Goal: Task Accomplishment & Management: Use online tool/utility

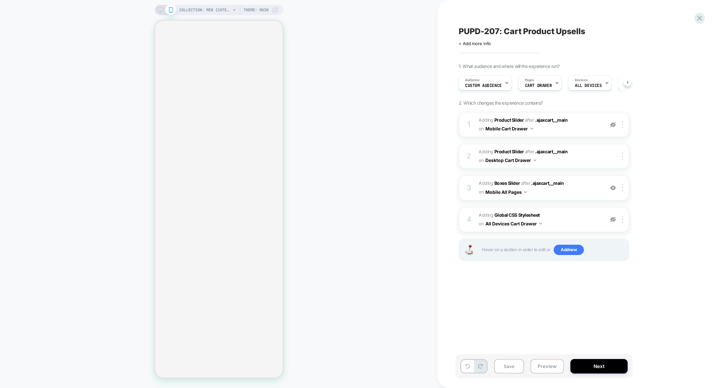
scroll to position [0, 1]
click at [549, 363] on button "Preview" at bounding box center [546, 366] width 33 height 14
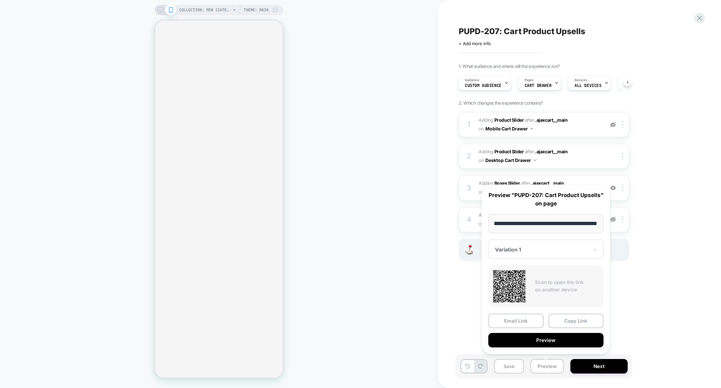
scroll to position [0, 0]
click at [553, 338] on button "Preview" at bounding box center [545, 340] width 115 height 14
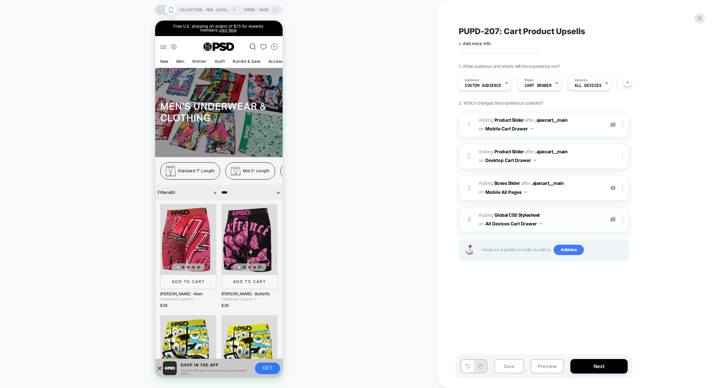
click at [614, 216] on div at bounding box center [613, 219] width 11 height 7
click at [577, 220] on span "Adding Global CSS Stylesheet on All Devices Cart Drawer" at bounding box center [540, 219] width 123 height 17
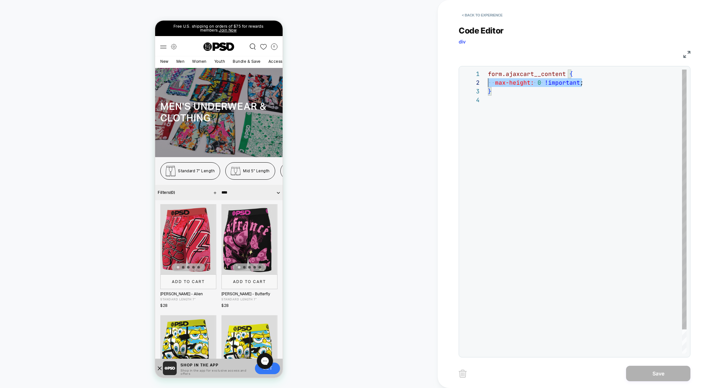
scroll to position [8, 0]
drag, startPoint x: 588, startPoint y: 81, endPoint x: 452, endPoint y: 82, distance: 135.8
click at [488, 83] on div "form.ajaxcart__content { max-height: 0 !important ; }" at bounding box center [587, 225] width 199 height 310
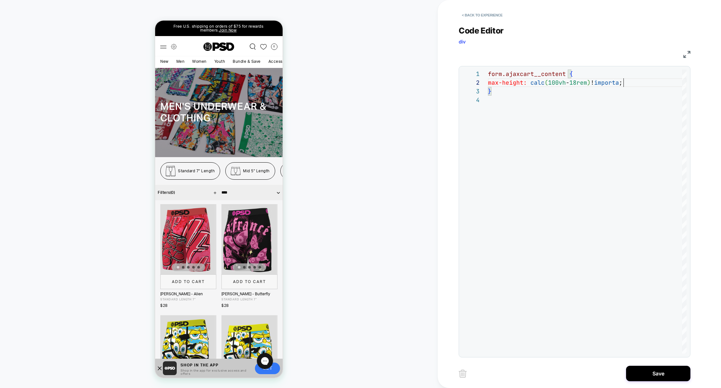
scroll to position [8, 142]
click at [526, 151] on div "form.ajaxcart__content { max-height: calc ( 100vh - 18rem ) !important ; }" at bounding box center [587, 225] width 199 height 310
type textarea "**********"
click at [663, 369] on button "Save" at bounding box center [658, 373] width 64 height 15
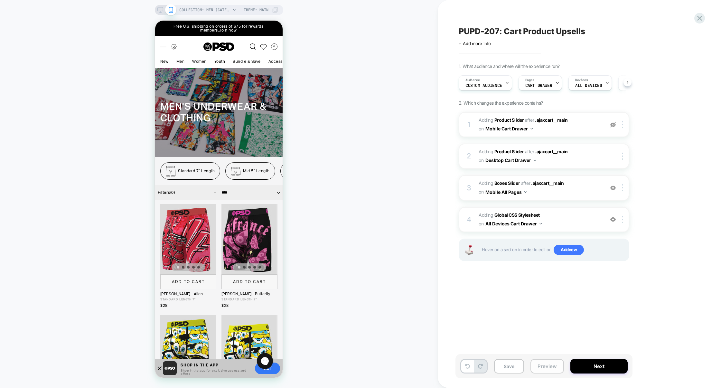
scroll to position [0, 0]
click at [557, 367] on button "Preview" at bounding box center [546, 366] width 33 height 14
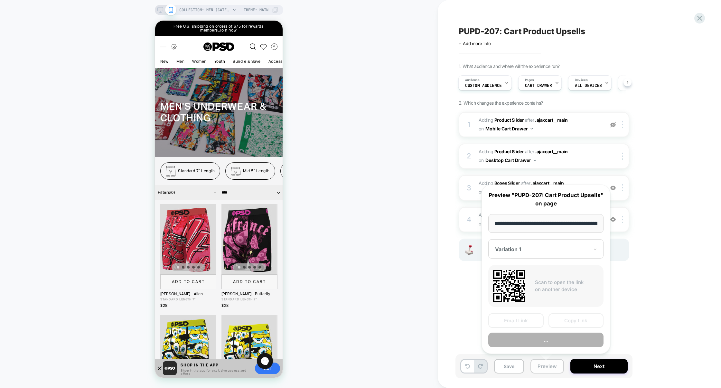
scroll to position [0, 48]
click at [554, 340] on button "Preview" at bounding box center [545, 340] width 115 height 14
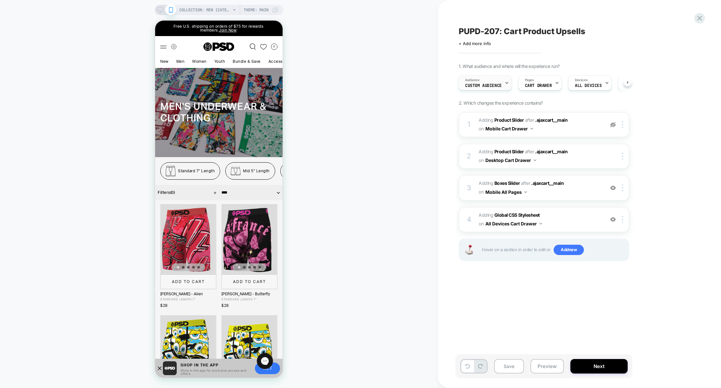
click at [485, 89] on div "Audience Custom Audience" at bounding box center [484, 83] width 50 height 14
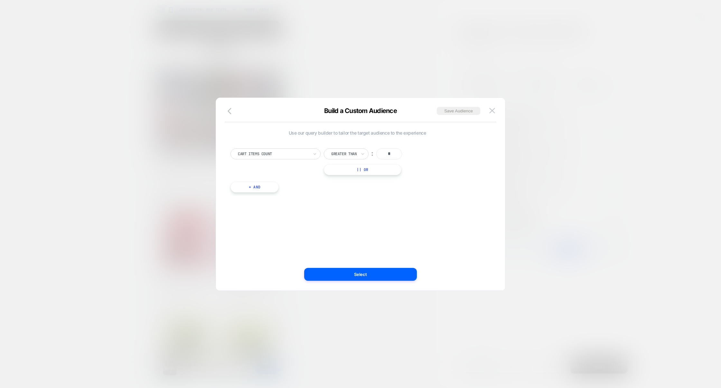
click at [397, 64] on div at bounding box center [360, 194] width 721 height 388
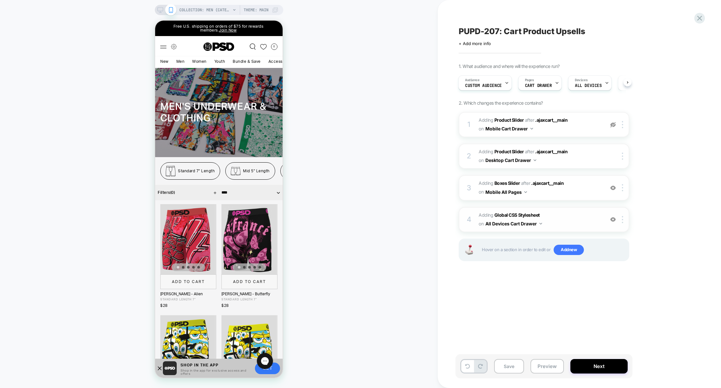
click at [612, 220] on img at bounding box center [612, 219] width 5 height 5
click at [549, 366] on button "Preview" at bounding box center [546, 366] width 33 height 14
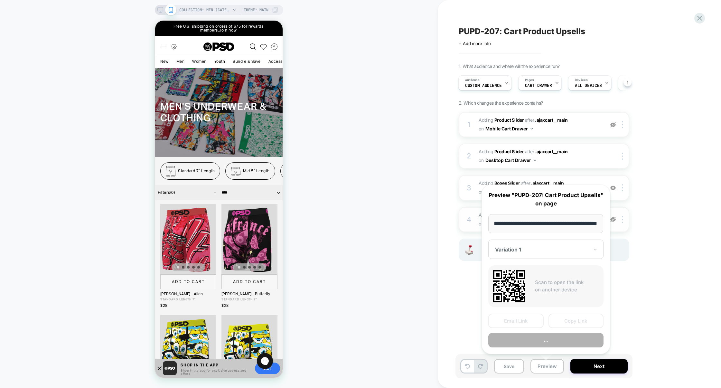
scroll to position [0, 0]
click at [547, 341] on button "Preview" at bounding box center [545, 340] width 115 height 14
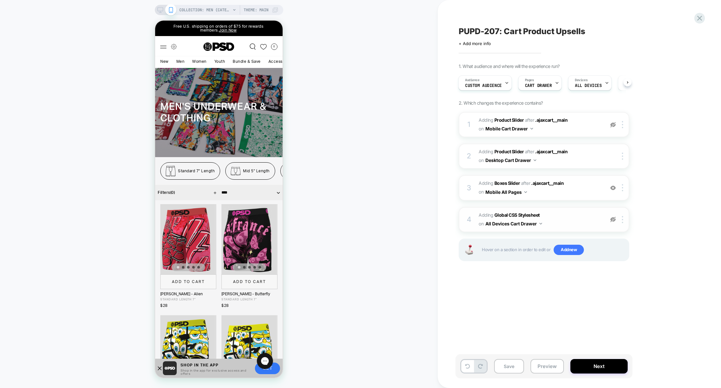
click at [613, 219] on img at bounding box center [612, 219] width 5 height 5
click at [580, 216] on span "Adding Global CSS Stylesheet on All Devices Cart Drawer" at bounding box center [540, 219] width 123 height 17
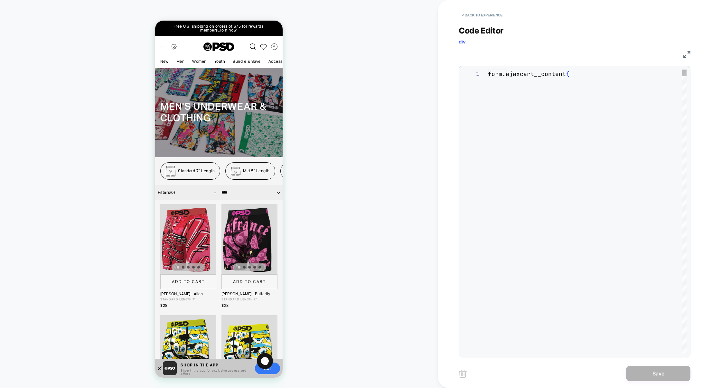
scroll to position [26, 0]
click at [482, 14] on button "< Back to experience" at bounding box center [482, 15] width 47 height 10
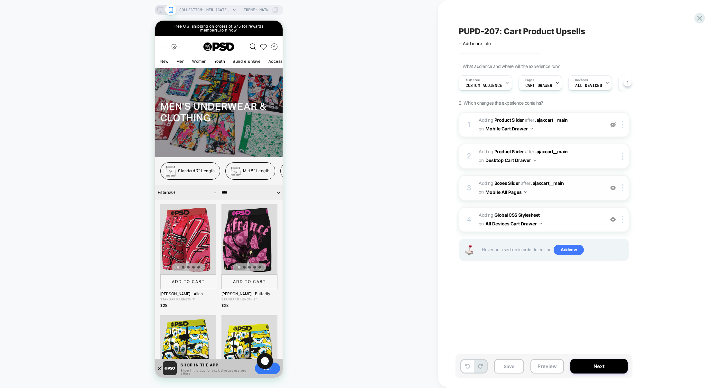
scroll to position [0, 0]
click at [548, 365] on button "Preview" at bounding box center [546, 366] width 33 height 14
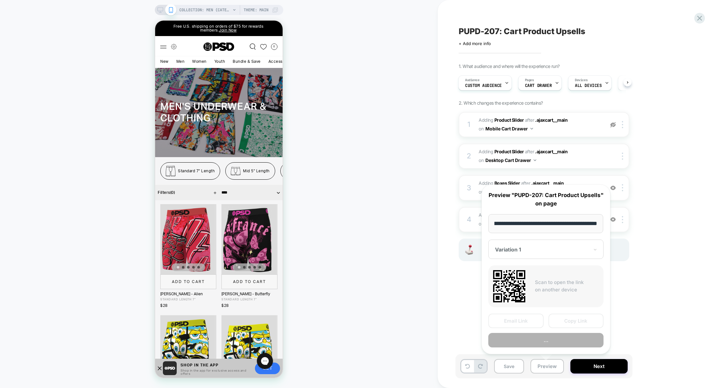
scroll to position [0, 0]
click at [546, 342] on button "Preview" at bounding box center [545, 340] width 115 height 14
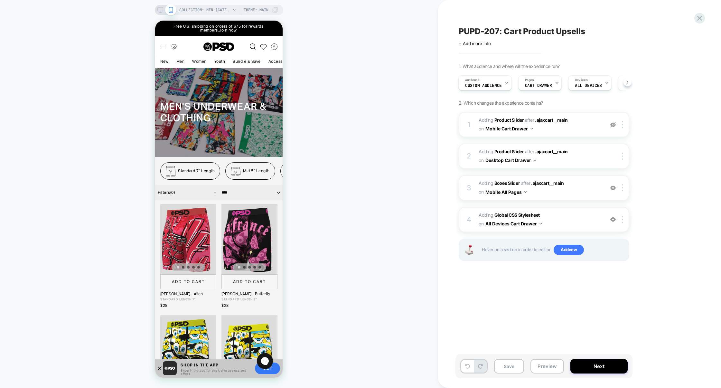
click at [565, 224] on span "Adding Global CSS Stylesheet on All Devices Cart Drawer" at bounding box center [540, 219] width 123 height 17
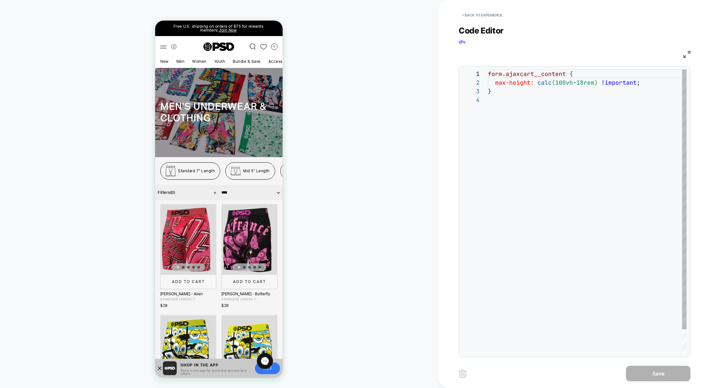
scroll to position [26, 0]
click at [475, 17] on button "< Back to experience" at bounding box center [482, 15] width 47 height 10
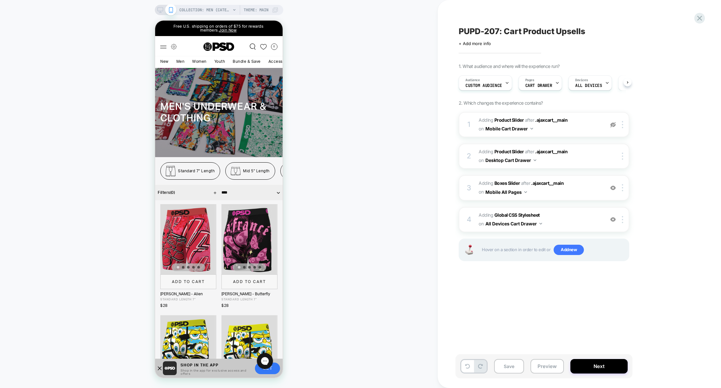
scroll to position [0, 0]
